Goal: Information Seeking & Learning: Compare options

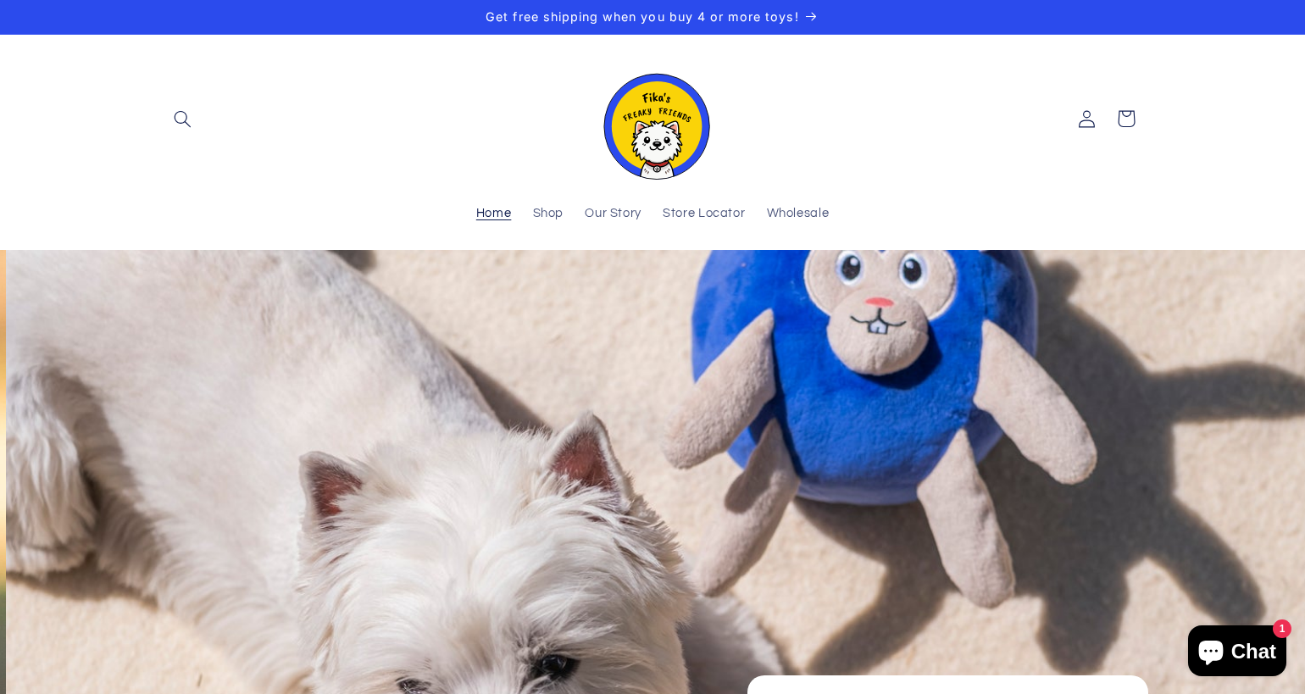
scroll to position [0, 1305]
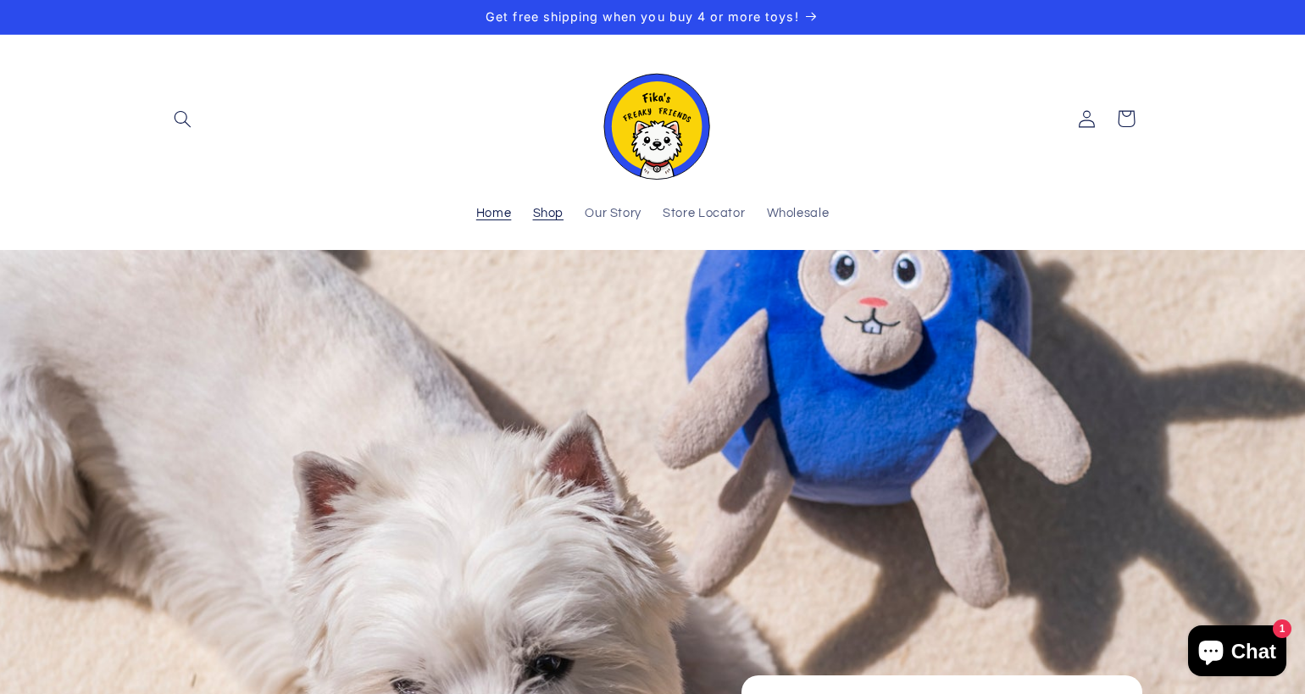
click at [550, 211] on span "Shop" at bounding box center [548, 214] width 31 height 16
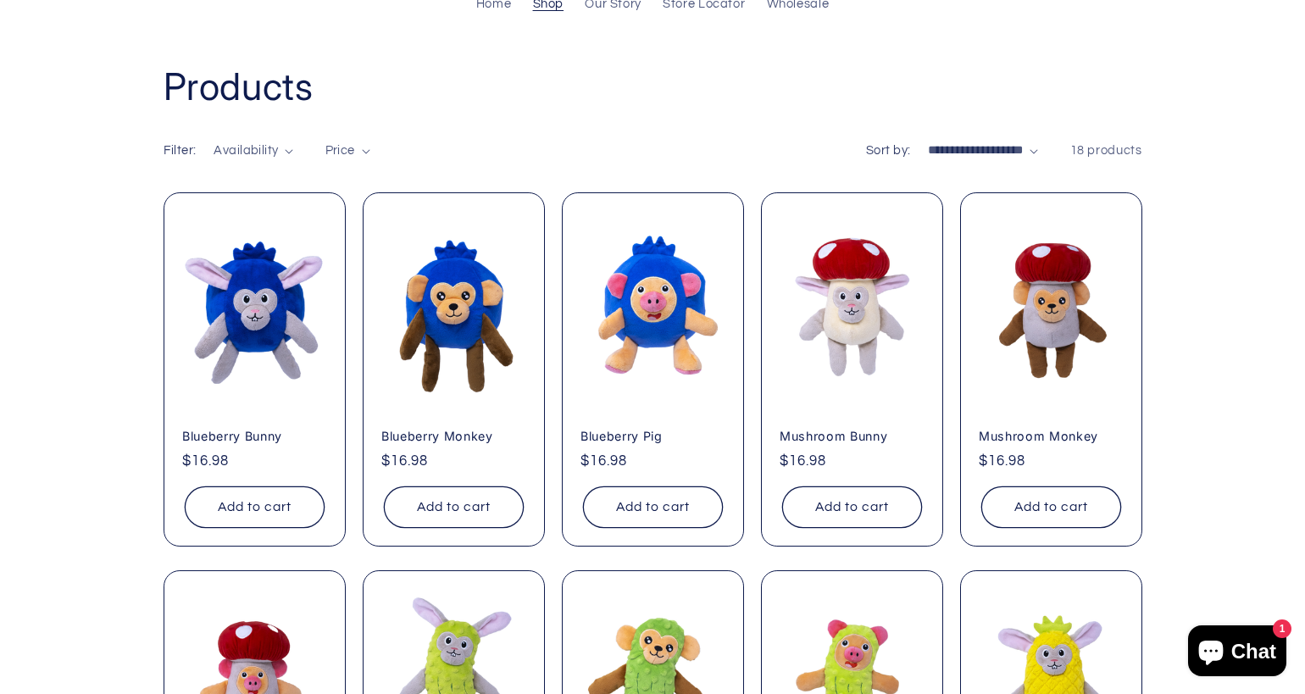
scroll to position [211, 0]
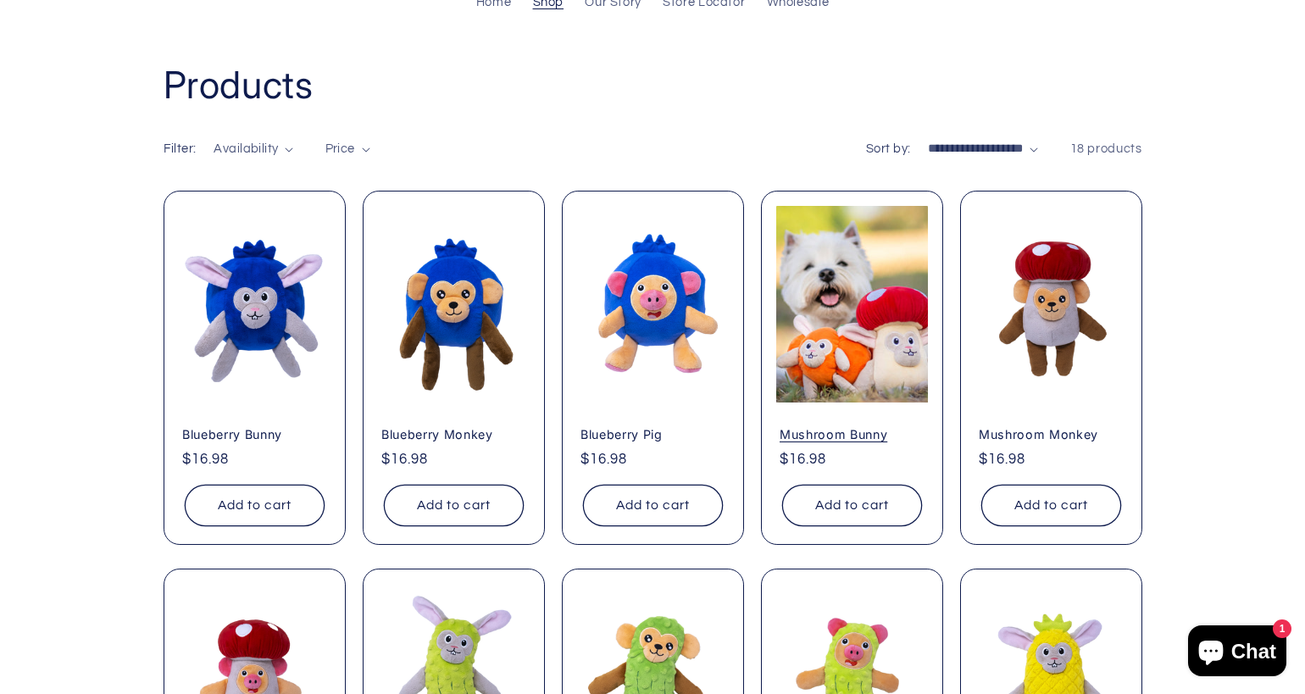
click at [852, 427] on link "Mushroom Bunny" at bounding box center [852, 434] width 145 height 15
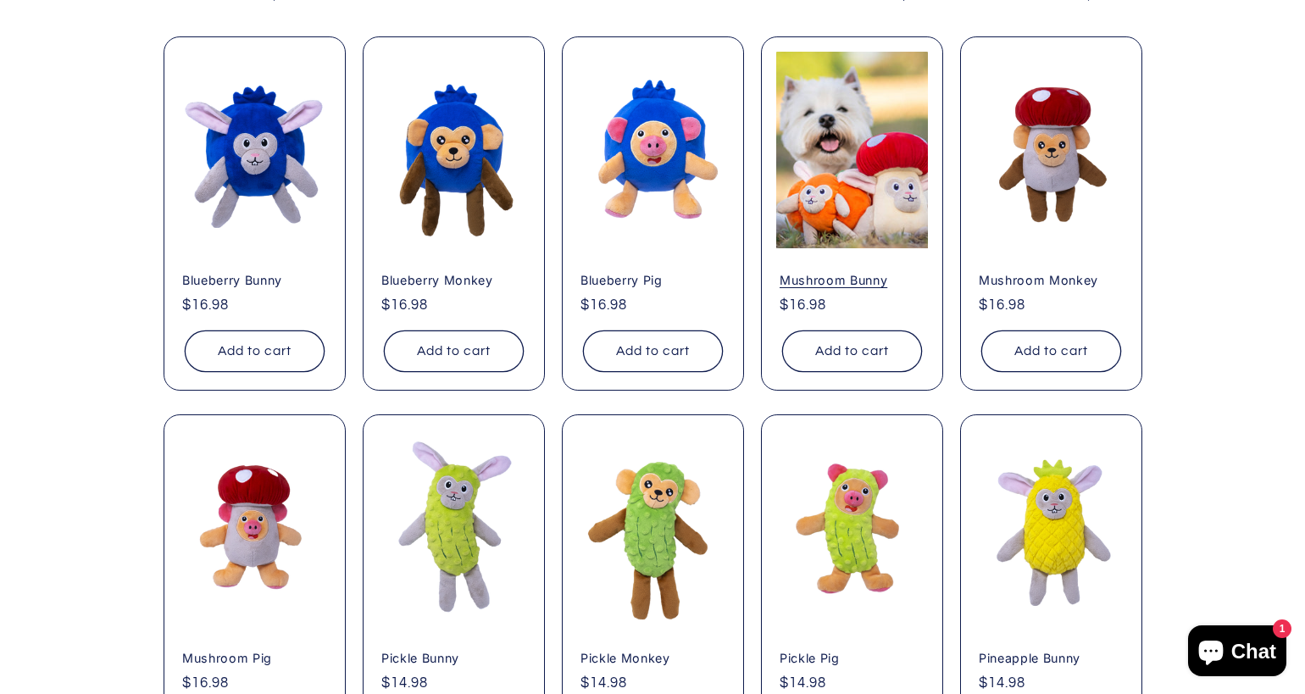
scroll to position [364, 0]
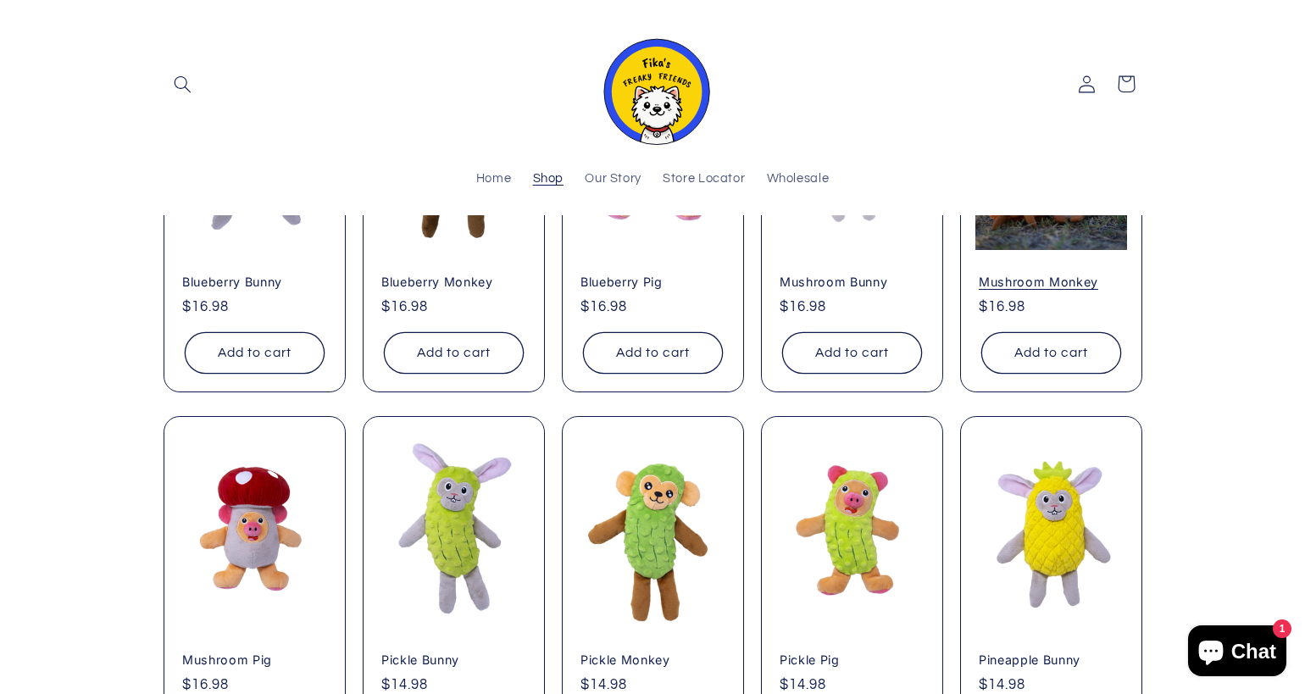
click at [1048, 275] on link "Mushroom Monkey" at bounding box center [1051, 282] width 145 height 15
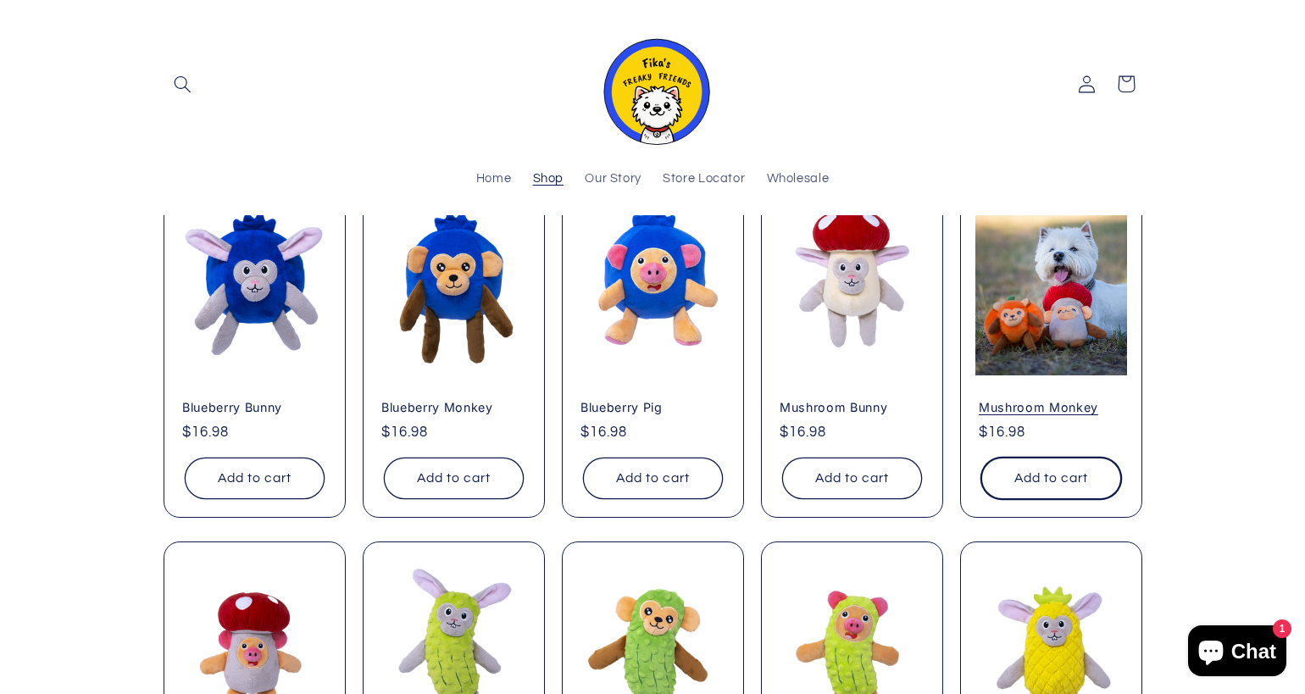
scroll to position [222, 0]
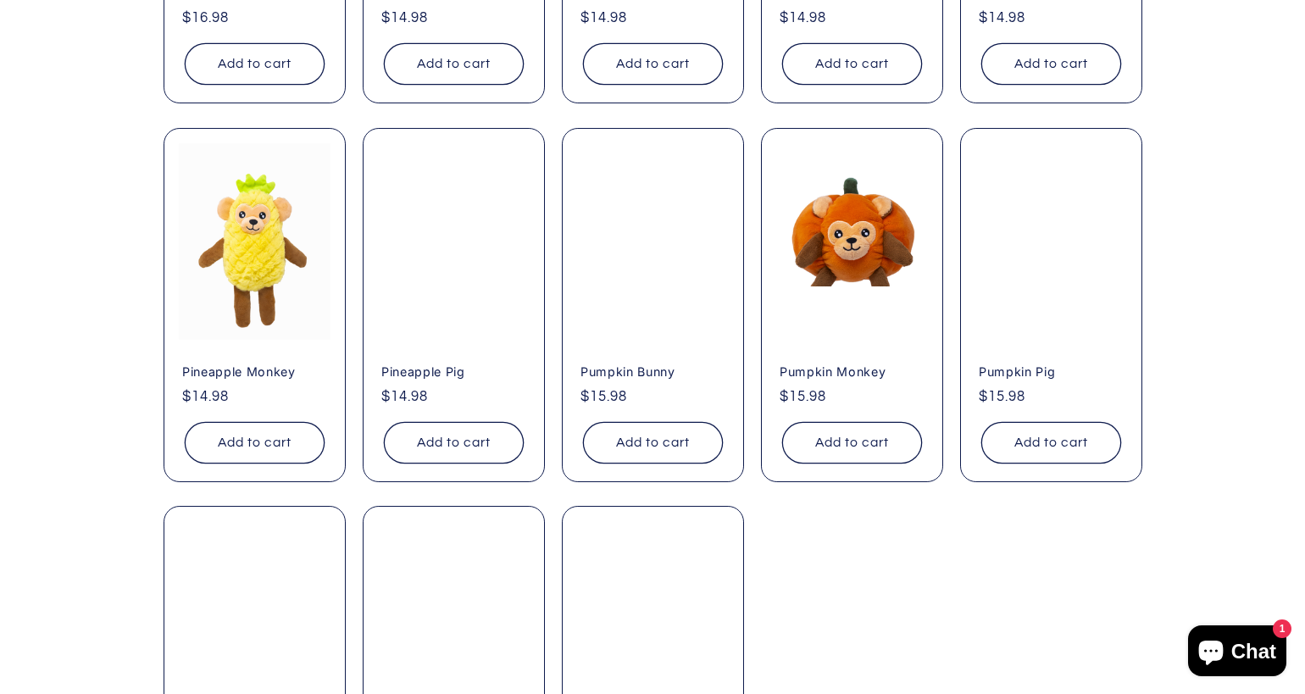
scroll to position [1030, 0]
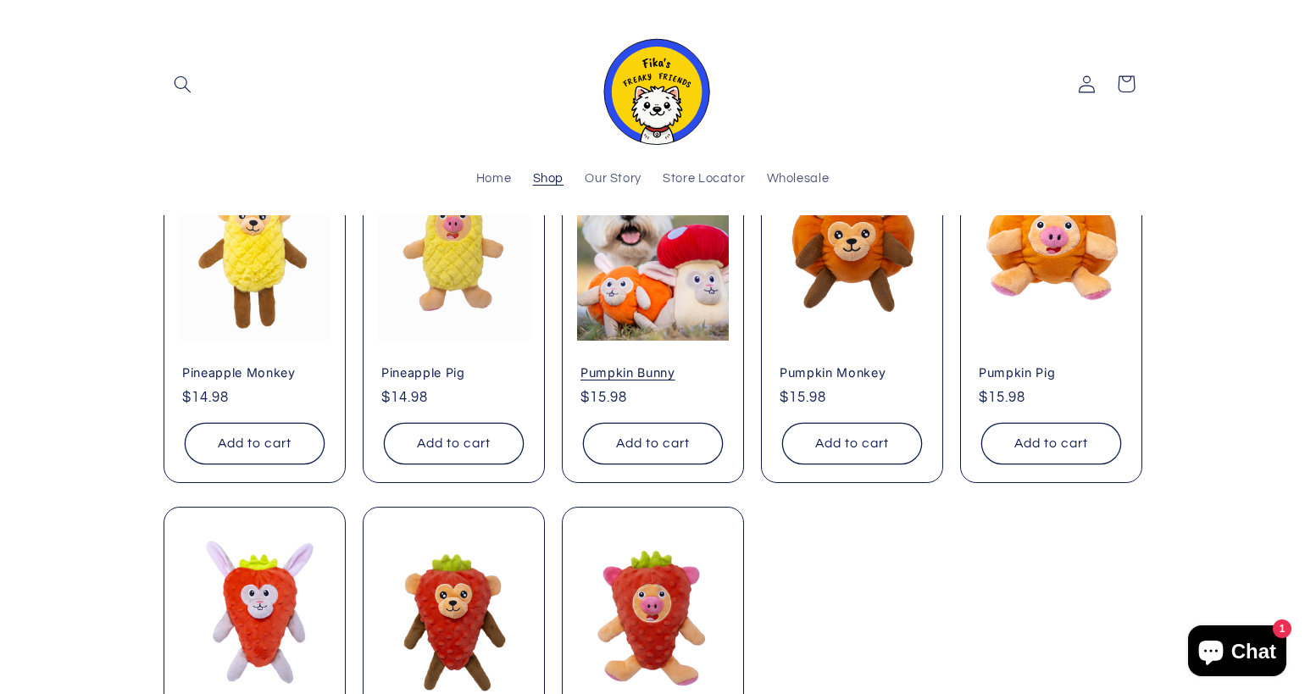
click at [659, 364] on link "Pumpkin Bunny" at bounding box center [653, 371] width 145 height 15
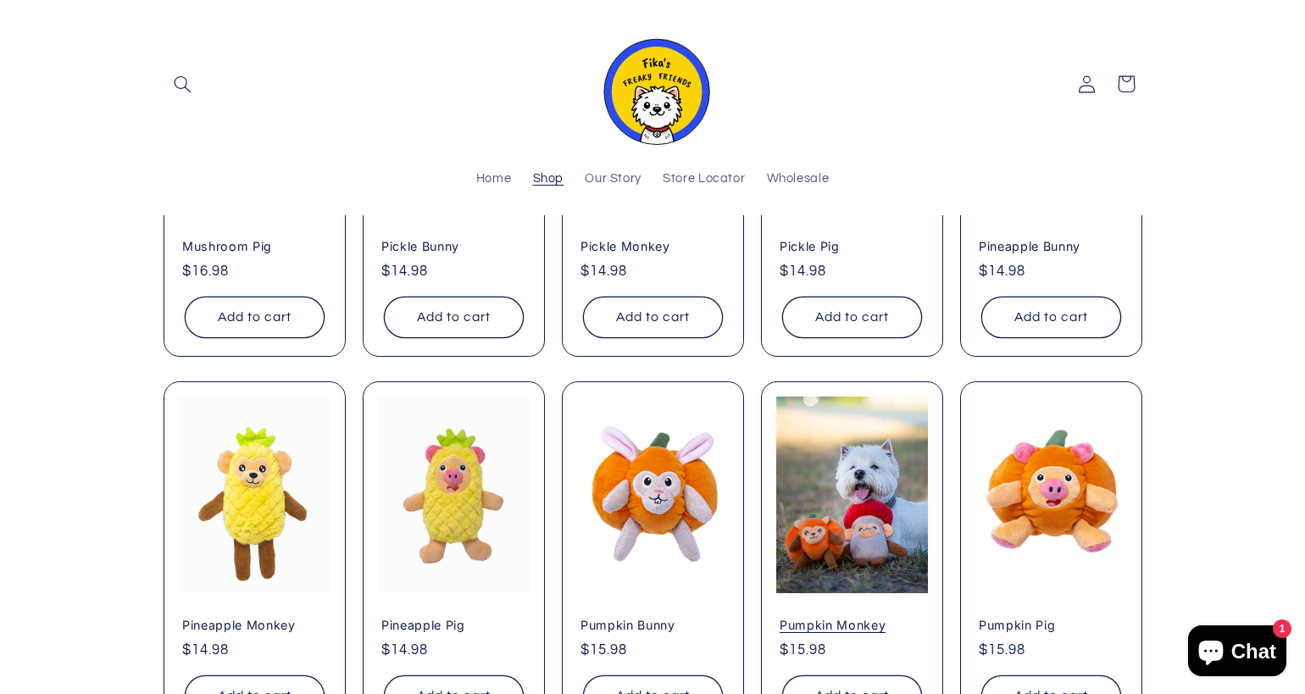
scroll to position [774, 0]
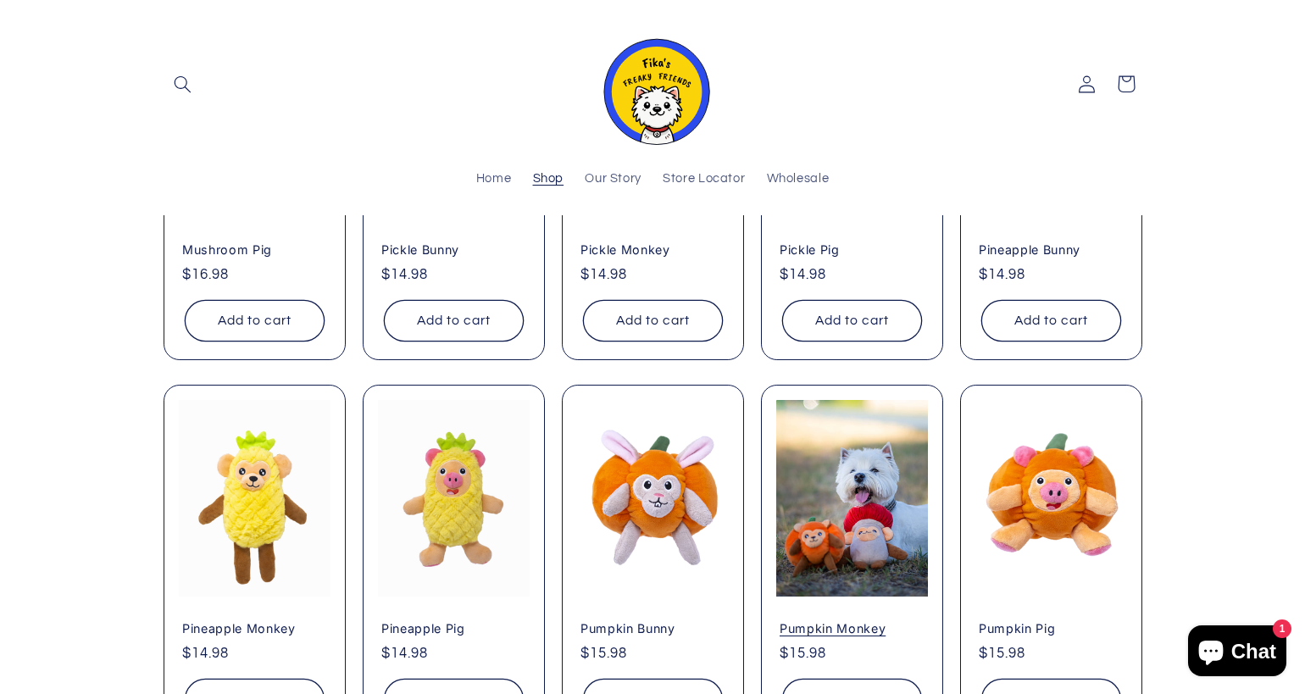
click at [812, 620] on link "Pumpkin Monkey" at bounding box center [852, 627] width 145 height 15
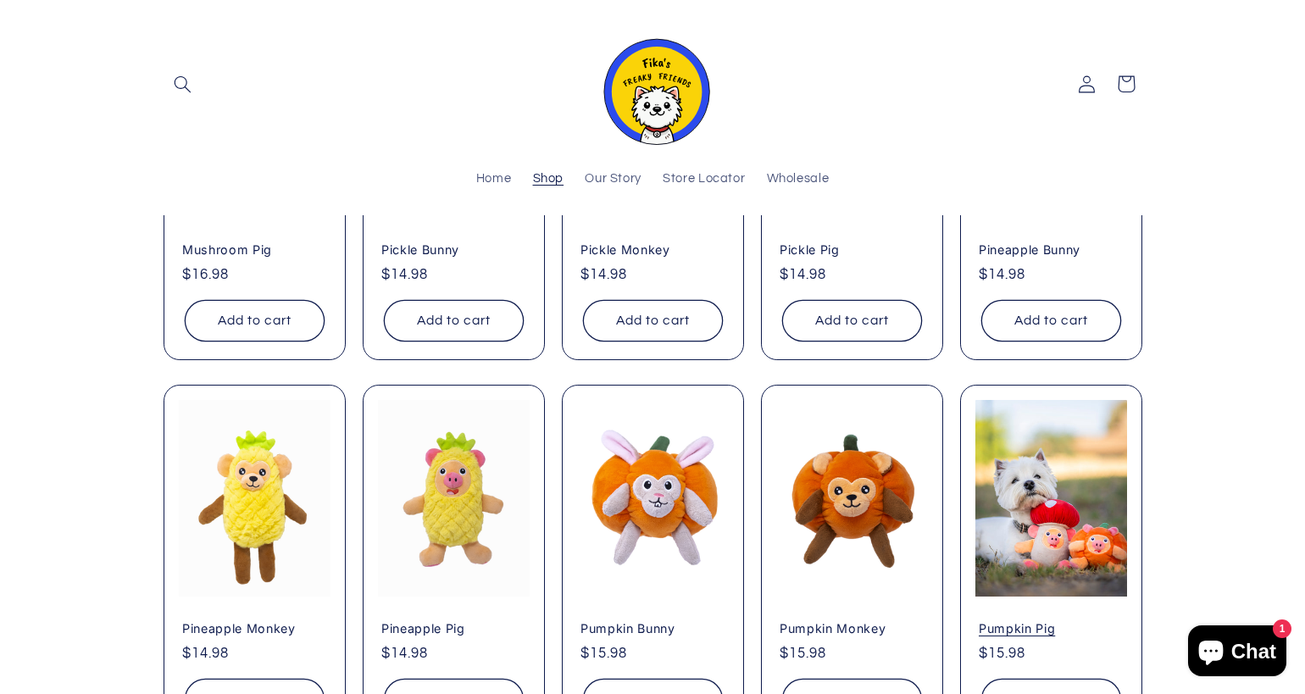
click at [1082, 620] on link "Pumpkin Pig" at bounding box center [1051, 627] width 145 height 15
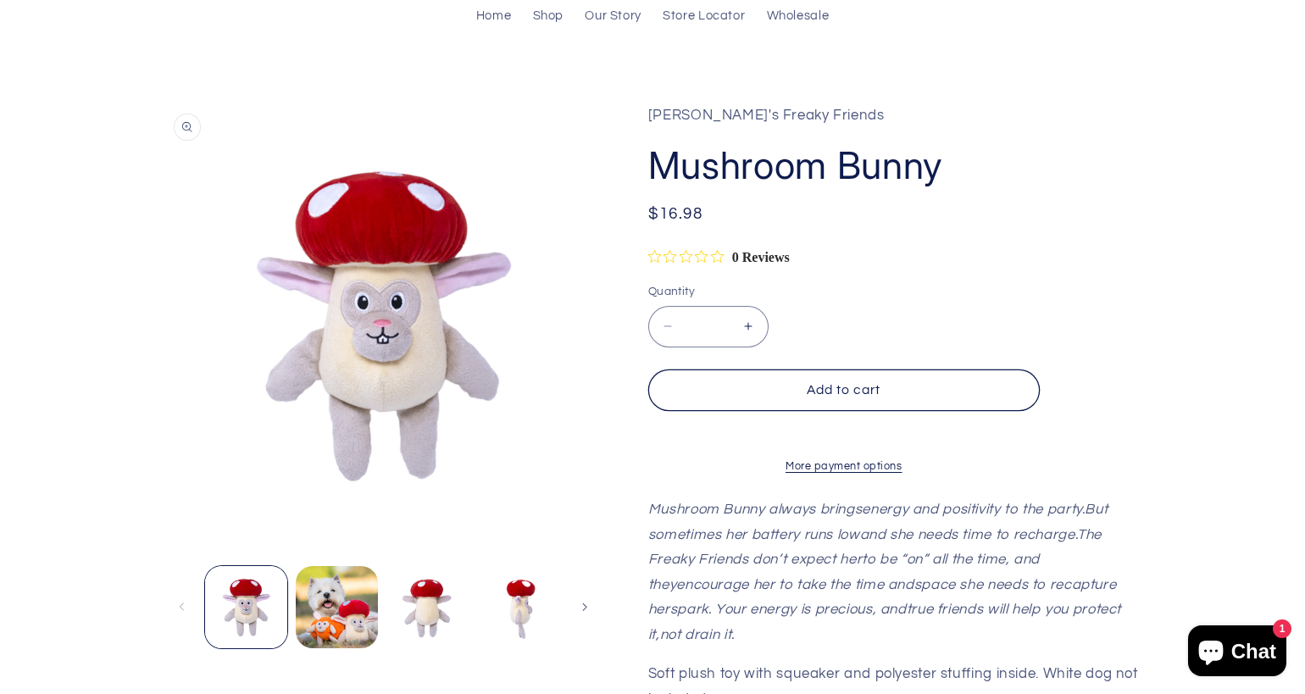
scroll to position [203, 0]
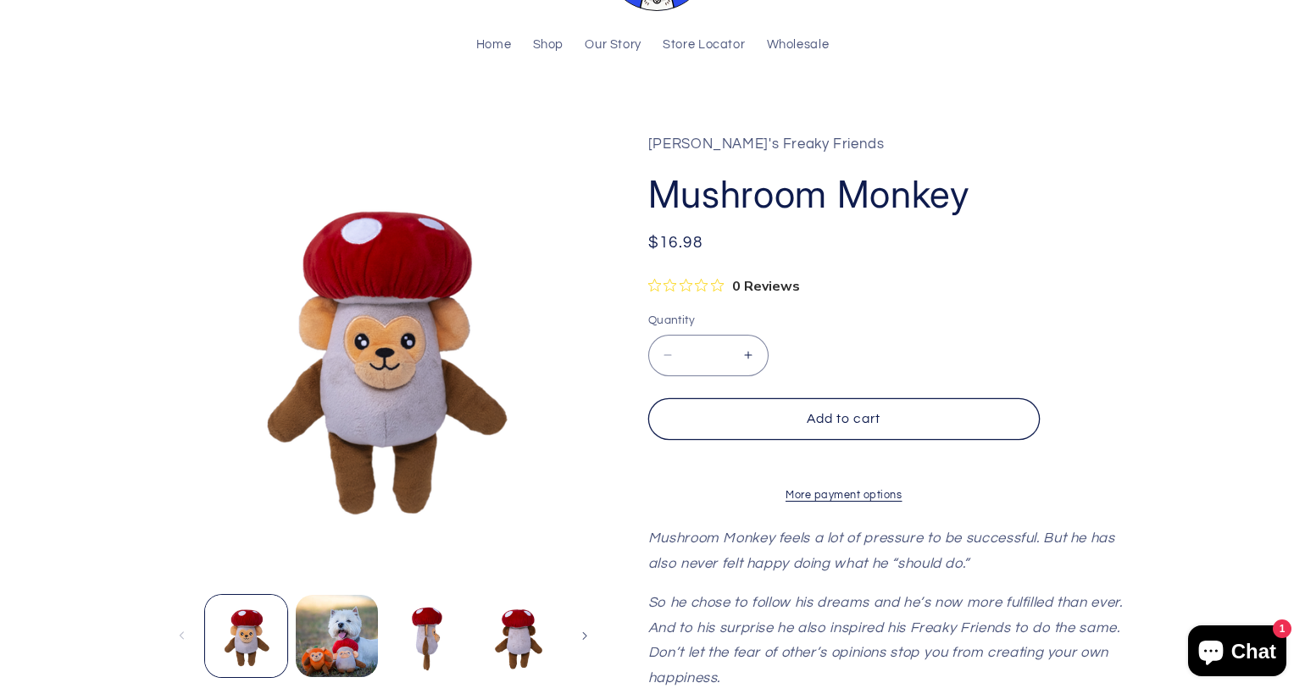
scroll to position [170, 0]
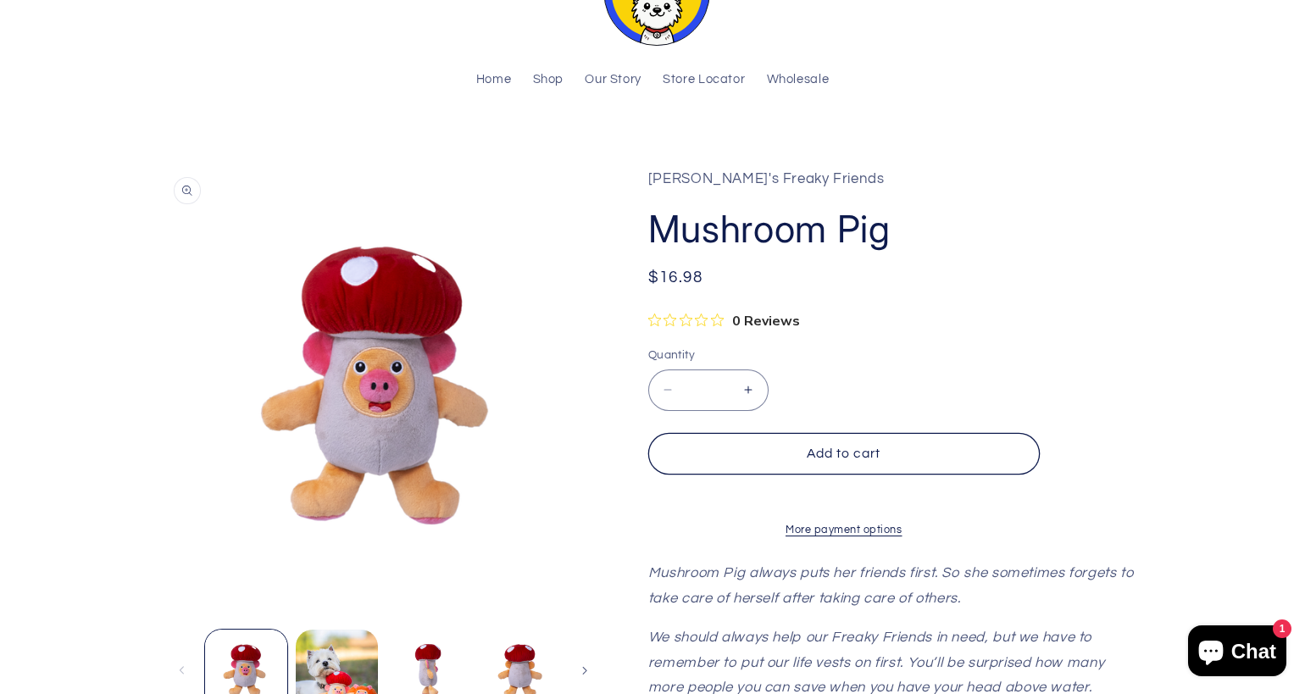
scroll to position [133, 0]
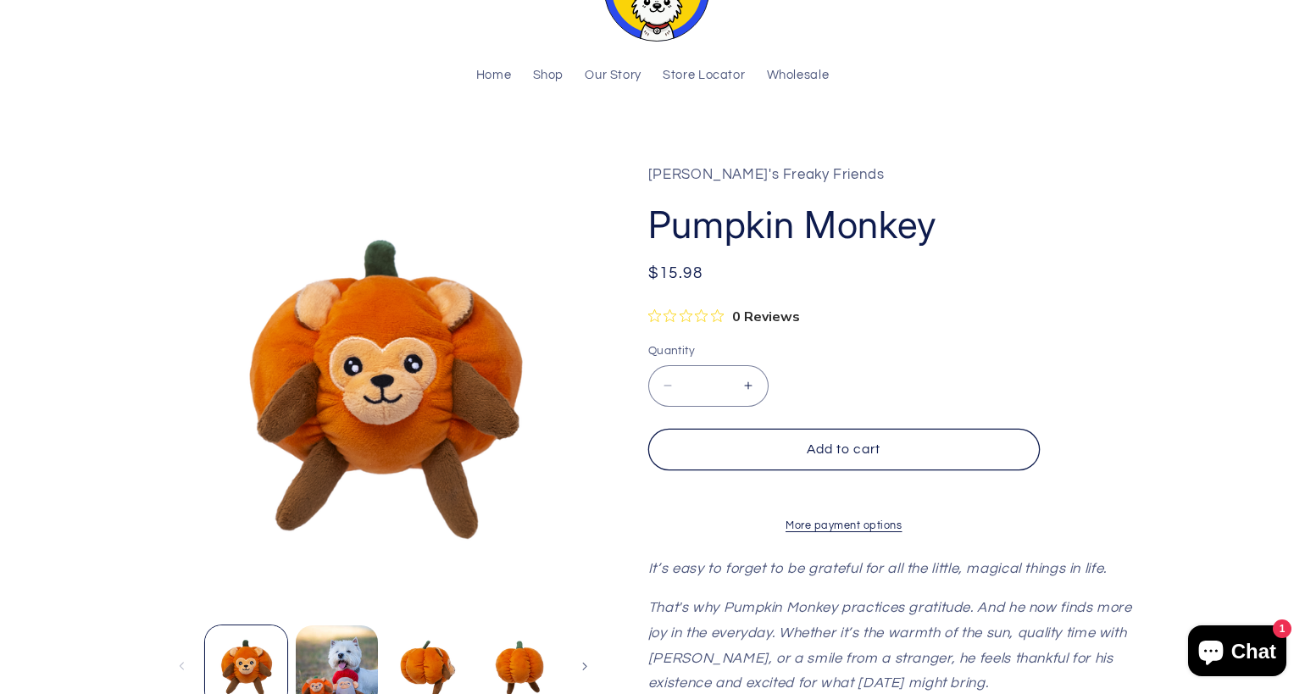
scroll to position [137, 0]
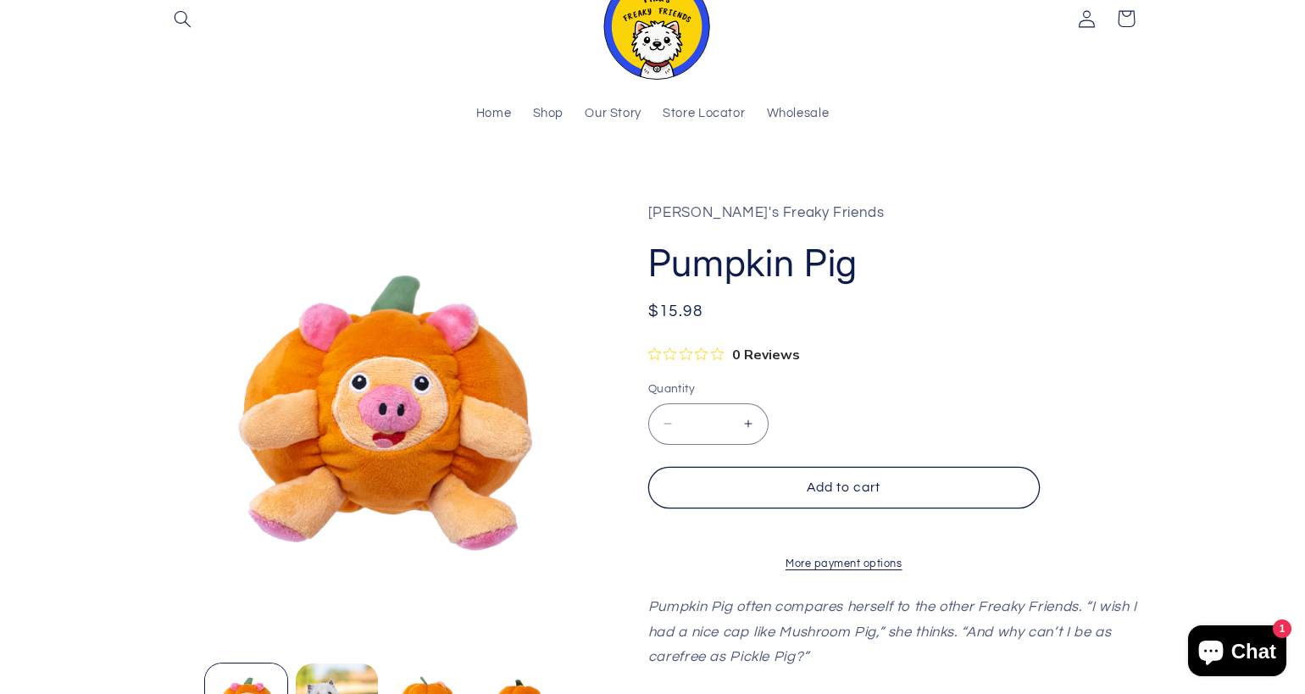
scroll to position [110, 0]
